Goal: Transaction & Acquisition: Purchase product/service

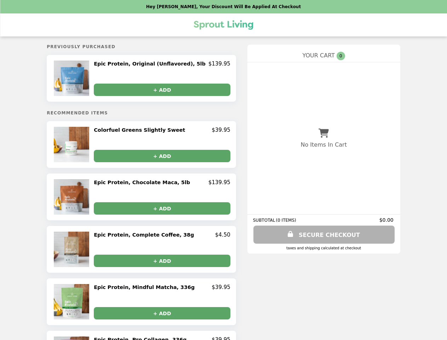
click at [86, 79] on img at bounding box center [72, 78] width 37 height 35
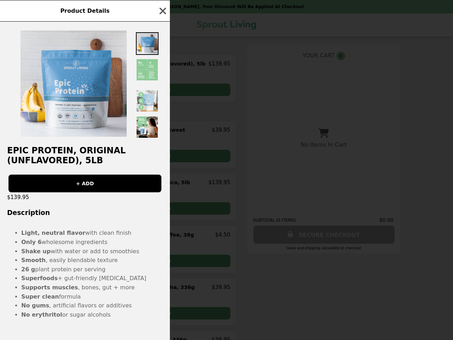
click at [162, 90] on div "Product Details Epic Protein, Original (Unflavored), 5lb + ADD $139.95 Descript…" at bounding box center [226, 170] width 453 height 340
click at [86, 146] on h2 "Epic Protein, Original (Unflavored), 5lb" at bounding box center [85, 156] width 170 height 20
click at [162, 132] on div at bounding box center [85, 80] width 170 height 117
click at [162, 157] on div "Product Details Epic Protein, Original (Unflavored), 5lb + ADD $139.95 Descript…" at bounding box center [226, 170] width 453 height 340
click at [86, 198] on div "Product Details Epic Protein, Original (Unflavored), 5lb + ADD $139.95 Descript…" at bounding box center [226, 170] width 453 height 340
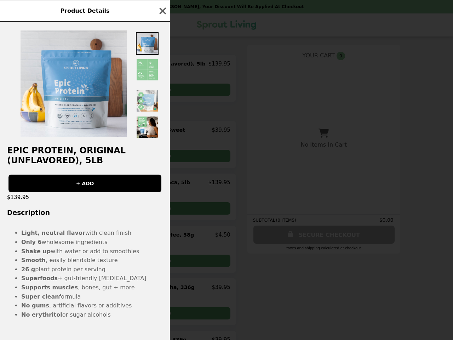
click at [162, 184] on div "Product Details Epic Protein, Original (Unflavored), 5lb + ADD $139.95 Descript…" at bounding box center [226, 170] width 453 height 340
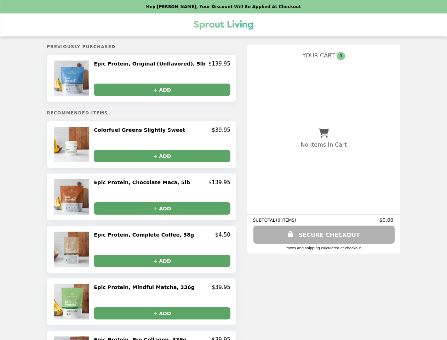
click at [162, 210] on button "+ ADD" at bounding box center [162, 208] width 136 height 12
click at [86, 251] on img at bounding box center [72, 249] width 37 height 35
